Goal: Go to known website: Access a specific website the user already knows

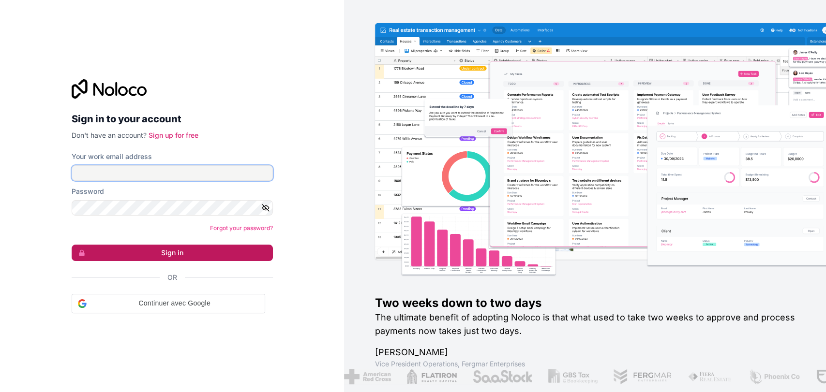
type input "**********"
click at [145, 251] on button "Sign in" at bounding box center [172, 253] width 201 height 16
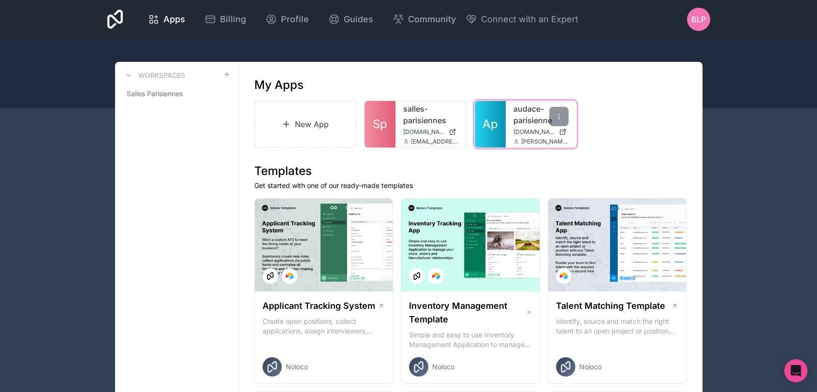
click at [493, 119] on span "Ap" at bounding box center [490, 124] width 15 height 15
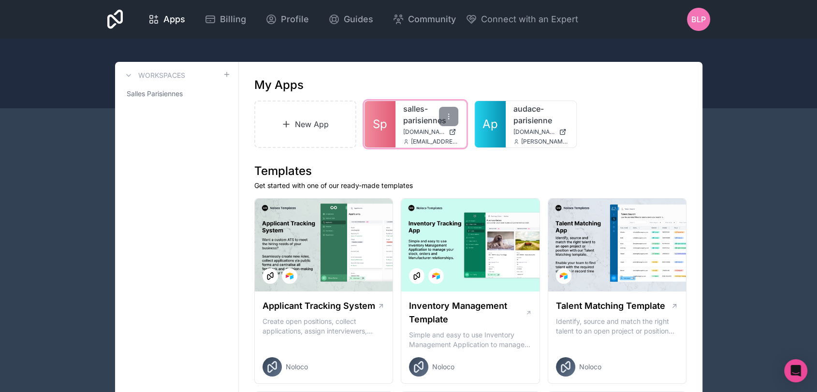
click at [394, 128] on link "Sp" at bounding box center [380, 124] width 31 height 46
